Goal: Information Seeking & Learning: Understand process/instructions

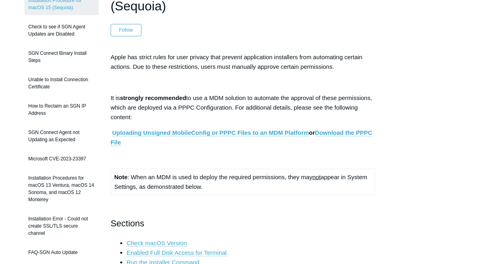
scroll to position [96, 0]
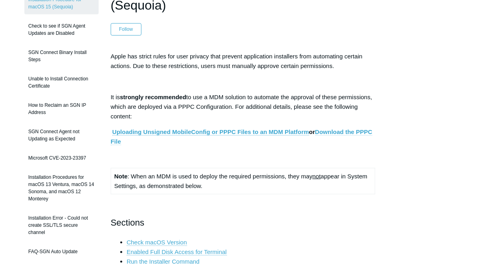
click at [344, 131] on link "Download the PPPC File" at bounding box center [242, 136] width 262 height 17
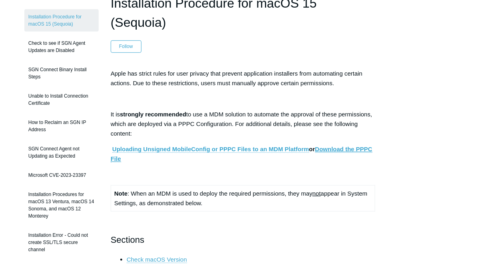
scroll to position [64, 0]
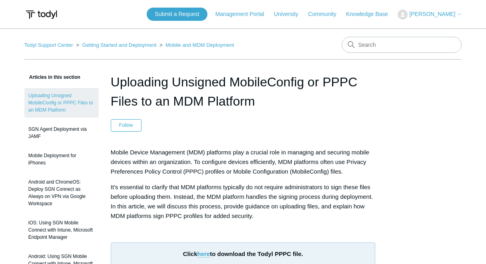
scroll to position [853, 0]
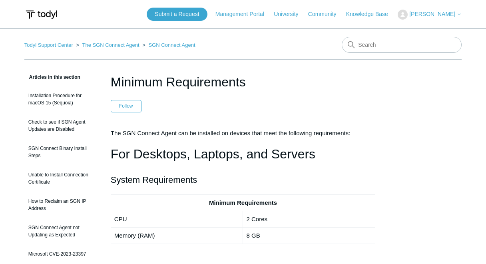
scroll to position [2590, 0]
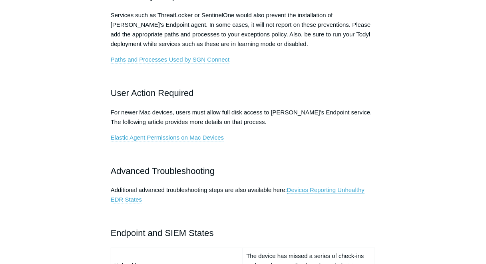
scroll to position [416, 0]
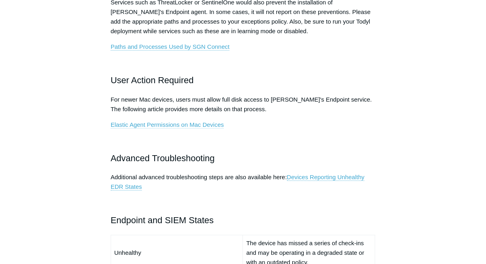
click at [197, 122] on link "Elastic Agent Permissions on Mac Devices" at bounding box center [167, 124] width 113 height 7
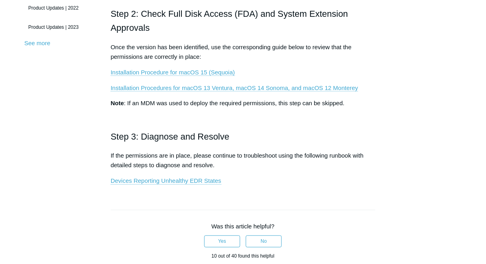
scroll to position [288, 0]
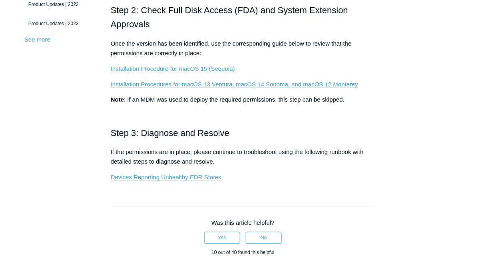
click at [193, 67] on link "Installation Procedure for macOS 15 (Sequoia)" at bounding box center [173, 68] width 124 height 7
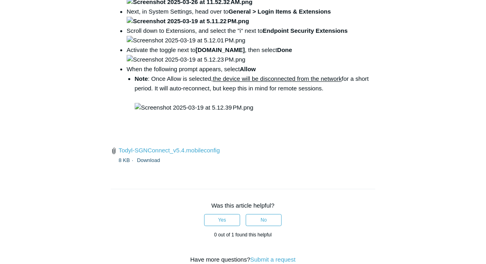
scroll to position [1279, 0]
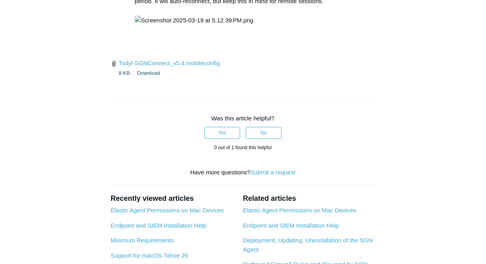
drag, startPoint x: 223, startPoint y: 86, endPoint x: 344, endPoint y: 86, distance: 120.7
copy code "open /Library/PrivilegedHelperTools/"
drag, startPoint x: 223, startPoint y: 88, endPoint x: 345, endPoint y: 87, distance: 121.9
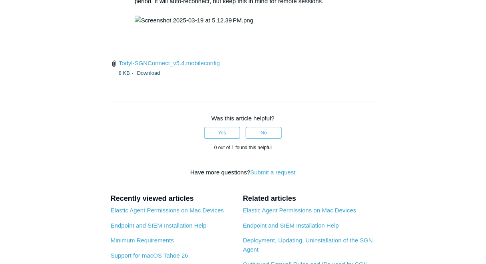
copy code "open /Library/PrivilegedHelperTools/"
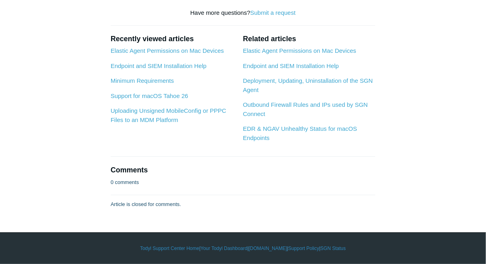
scroll to position [2973, 0]
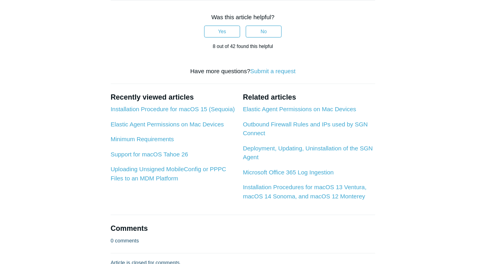
scroll to position [863, 0]
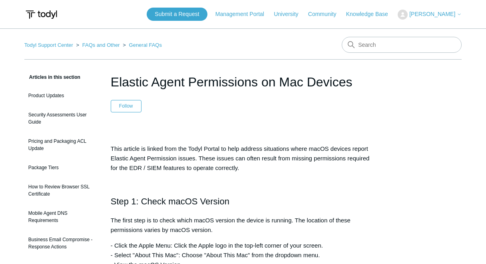
scroll to position [288, 0]
